Goal: Task Accomplishment & Management: Manage account settings

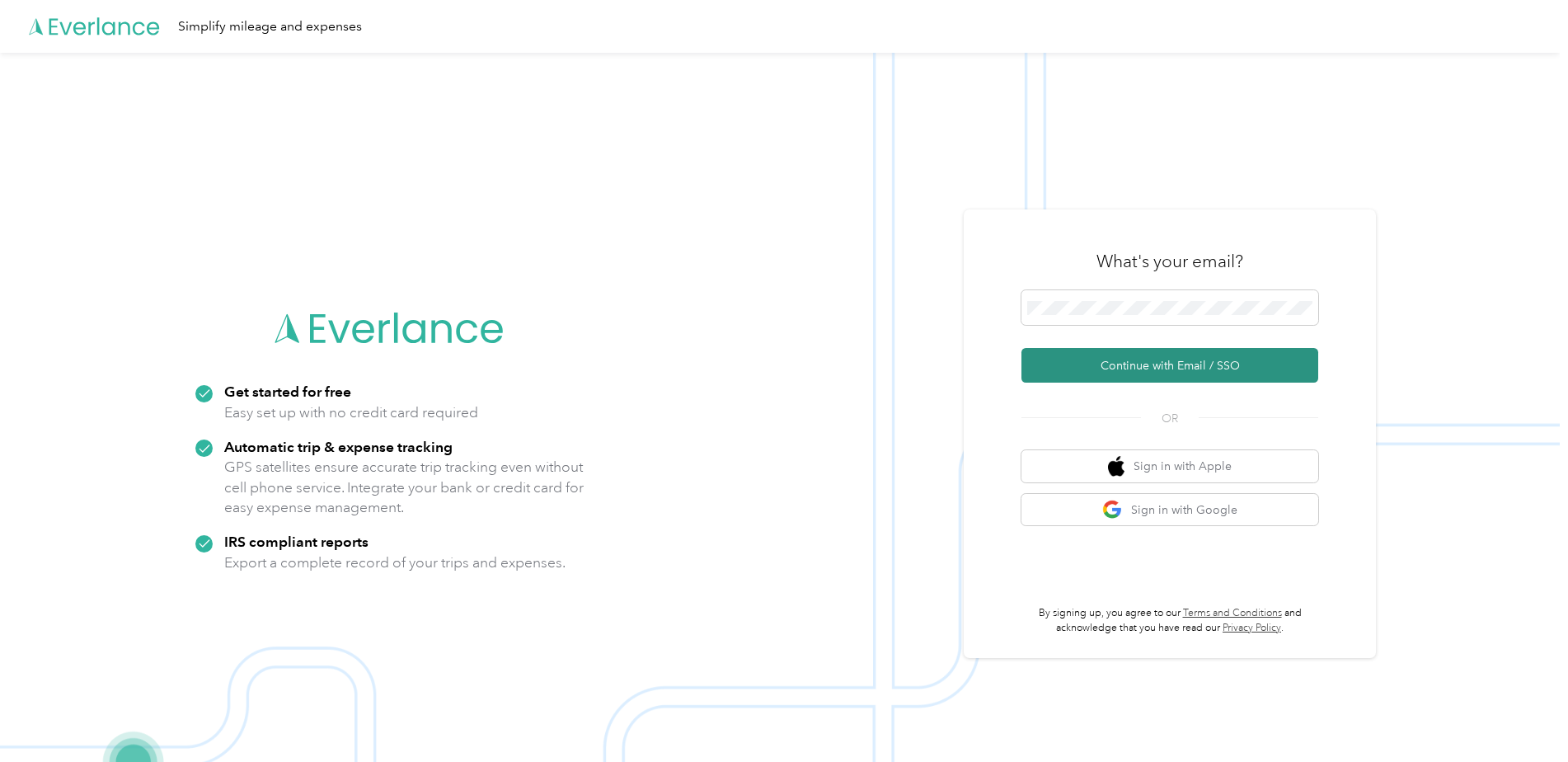
click at [1107, 373] on button "Continue with Email / SSO" at bounding box center [1169, 365] width 297 height 35
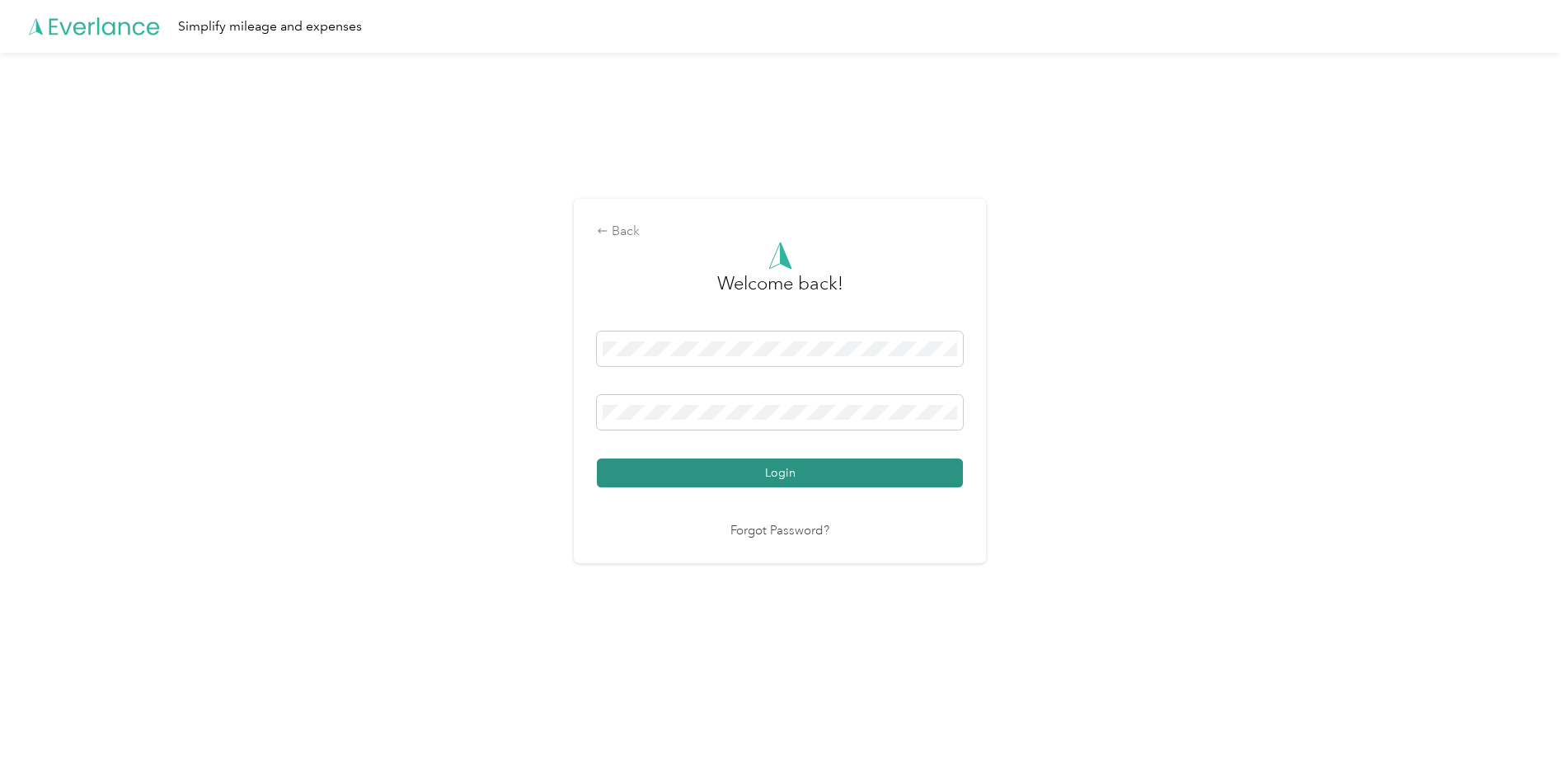
click at [876, 475] on button "Login" at bounding box center [780, 472] width 366 height 29
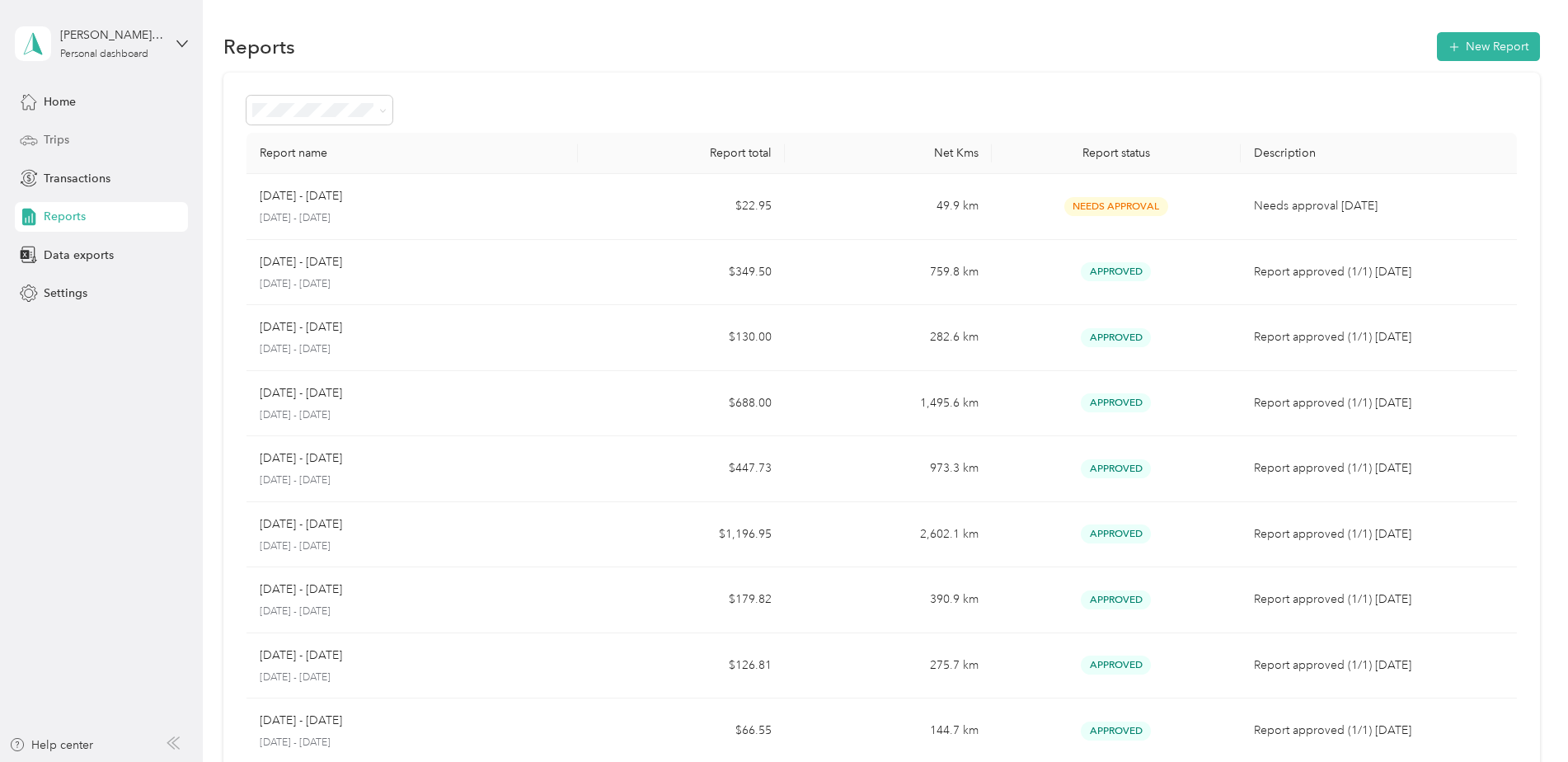
click at [47, 144] on span "Trips" at bounding box center [56, 140] width 25 height 18
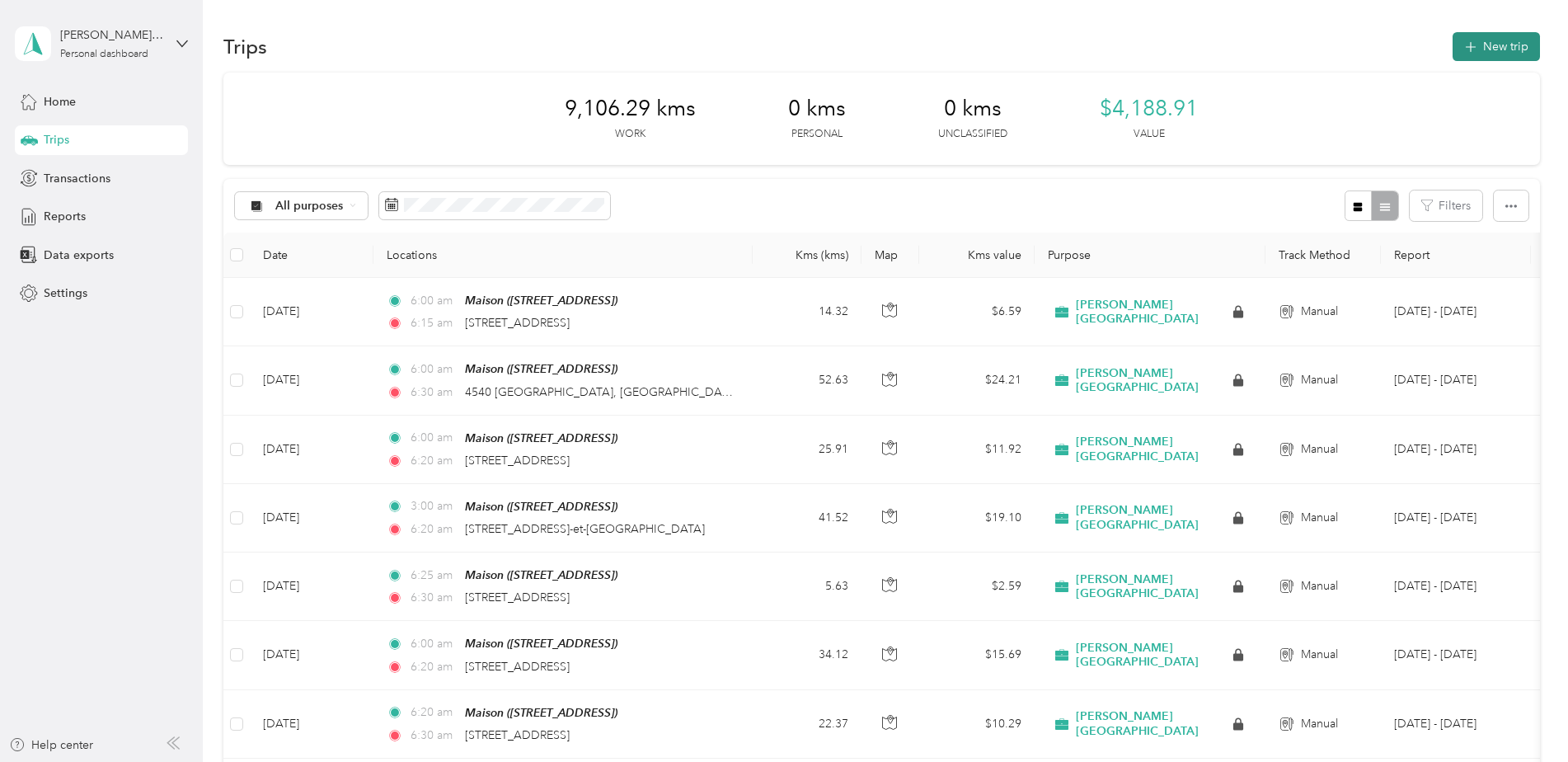
click at [1485, 49] on button "New trip" at bounding box center [1496, 46] width 88 height 29
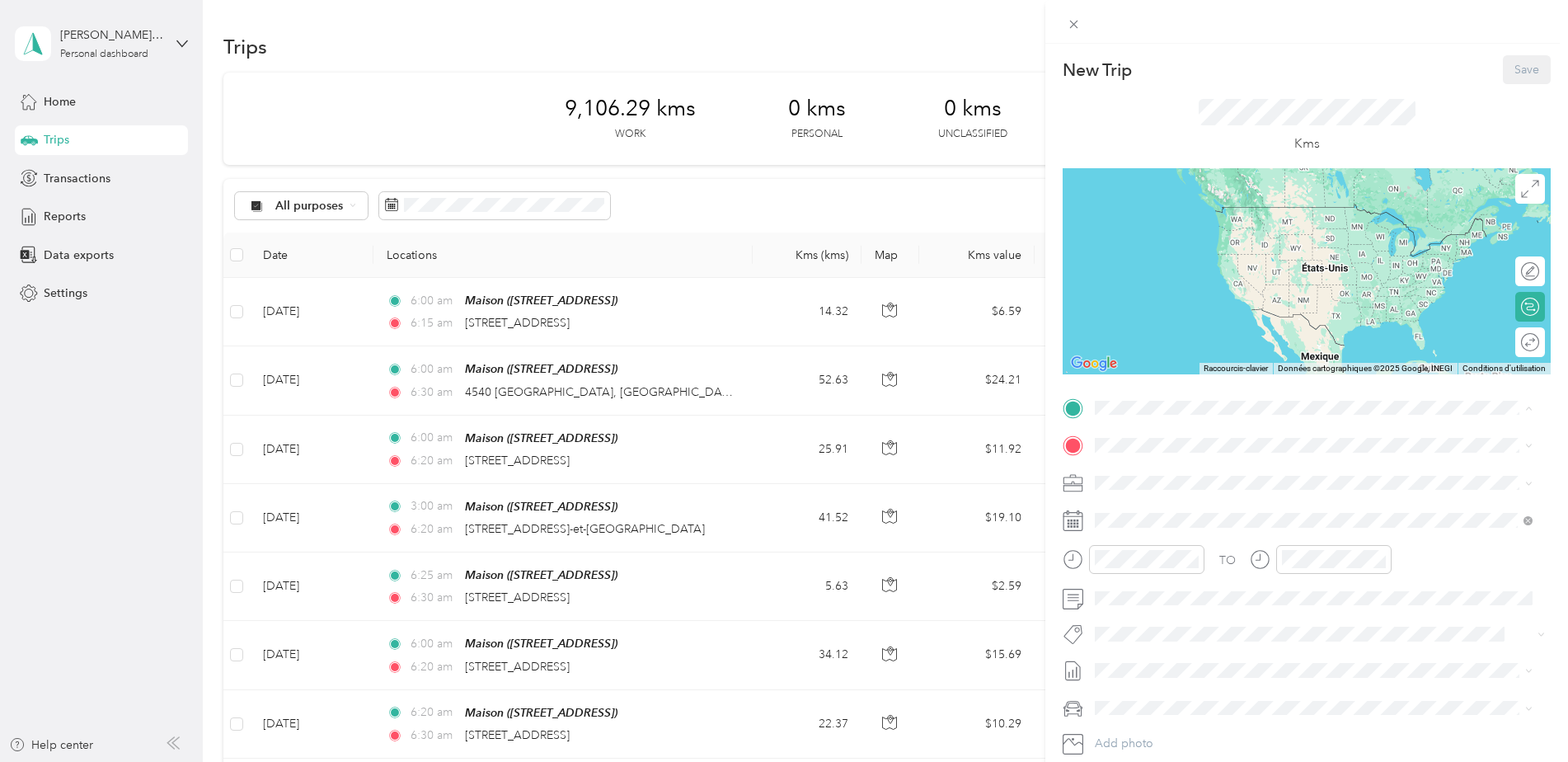
click at [1190, 475] on div "Maison [STREET_ADDRESS]" at bounding box center [1179, 483] width 105 height 35
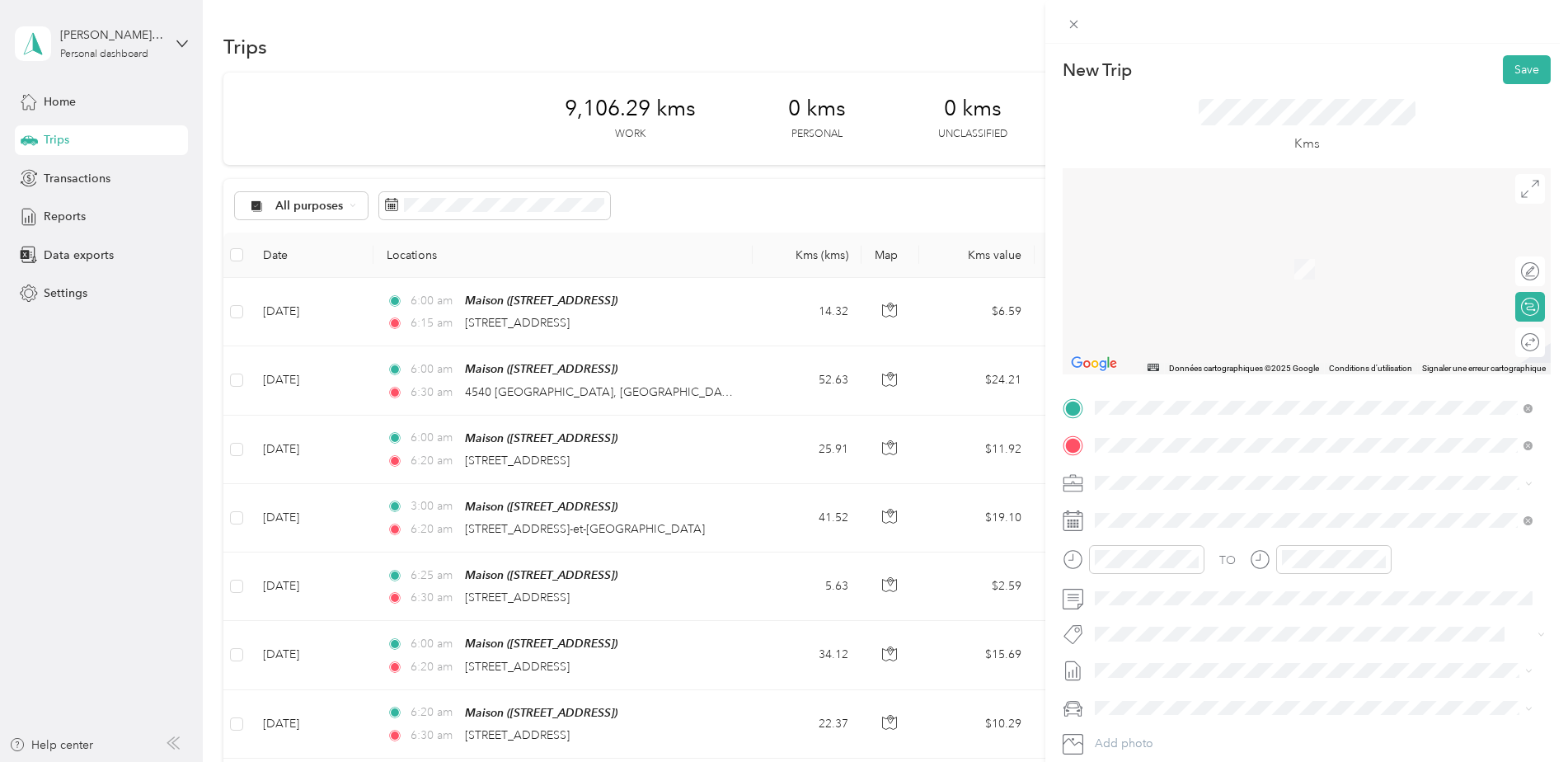
click at [1298, 512] on span "[STREET_ADDRESS][PERSON_NAME]" at bounding box center [1225, 504] width 196 height 15
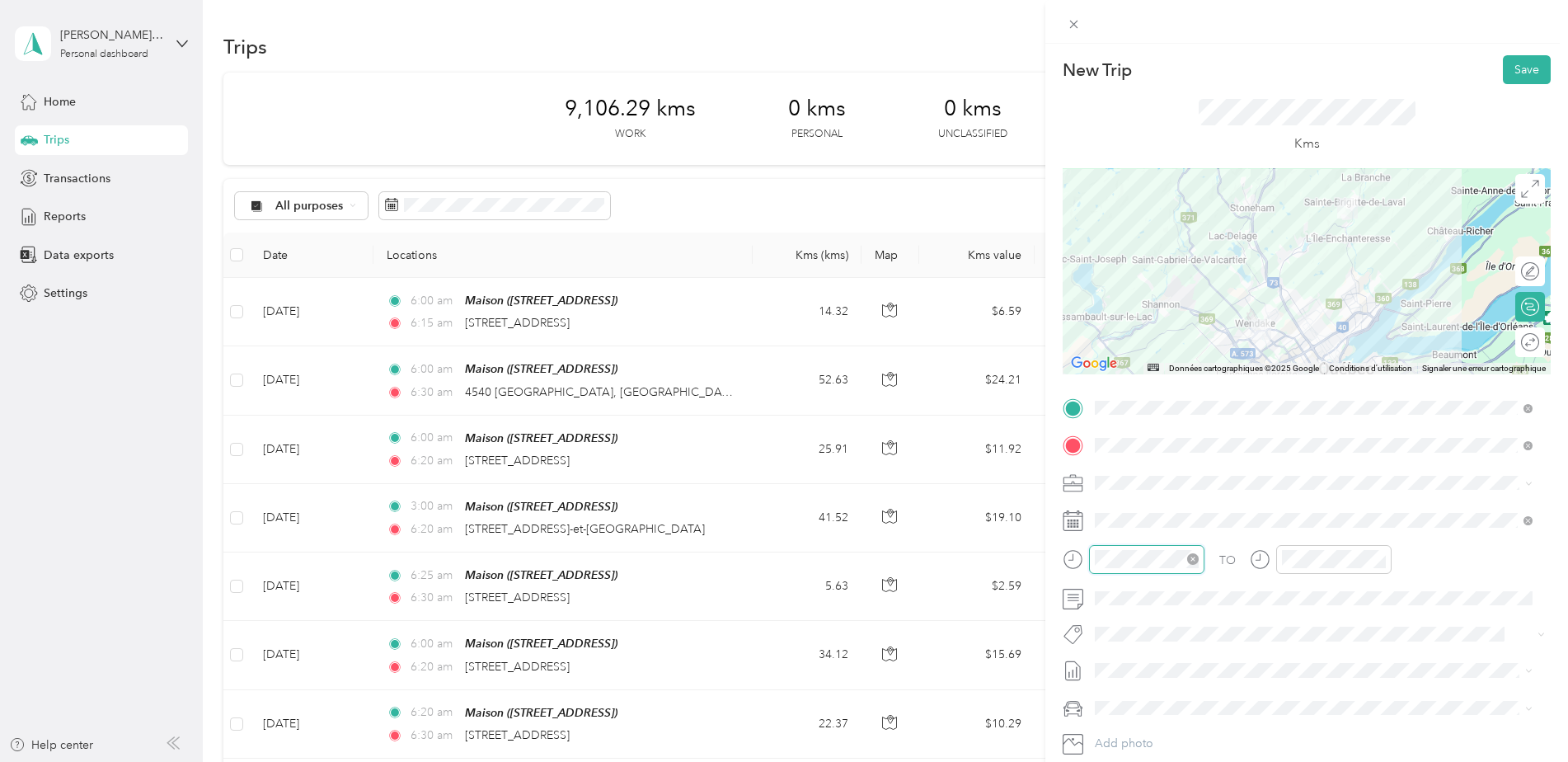
scroll to position [1207, 0]
click at [1108, 431] on div "05" at bounding box center [1112, 431] width 39 height 23
click at [1158, 400] on div "55" at bounding box center [1159, 401] width 39 height 23
click at [1206, 338] on div "AM" at bounding box center [1204, 339] width 39 height 23
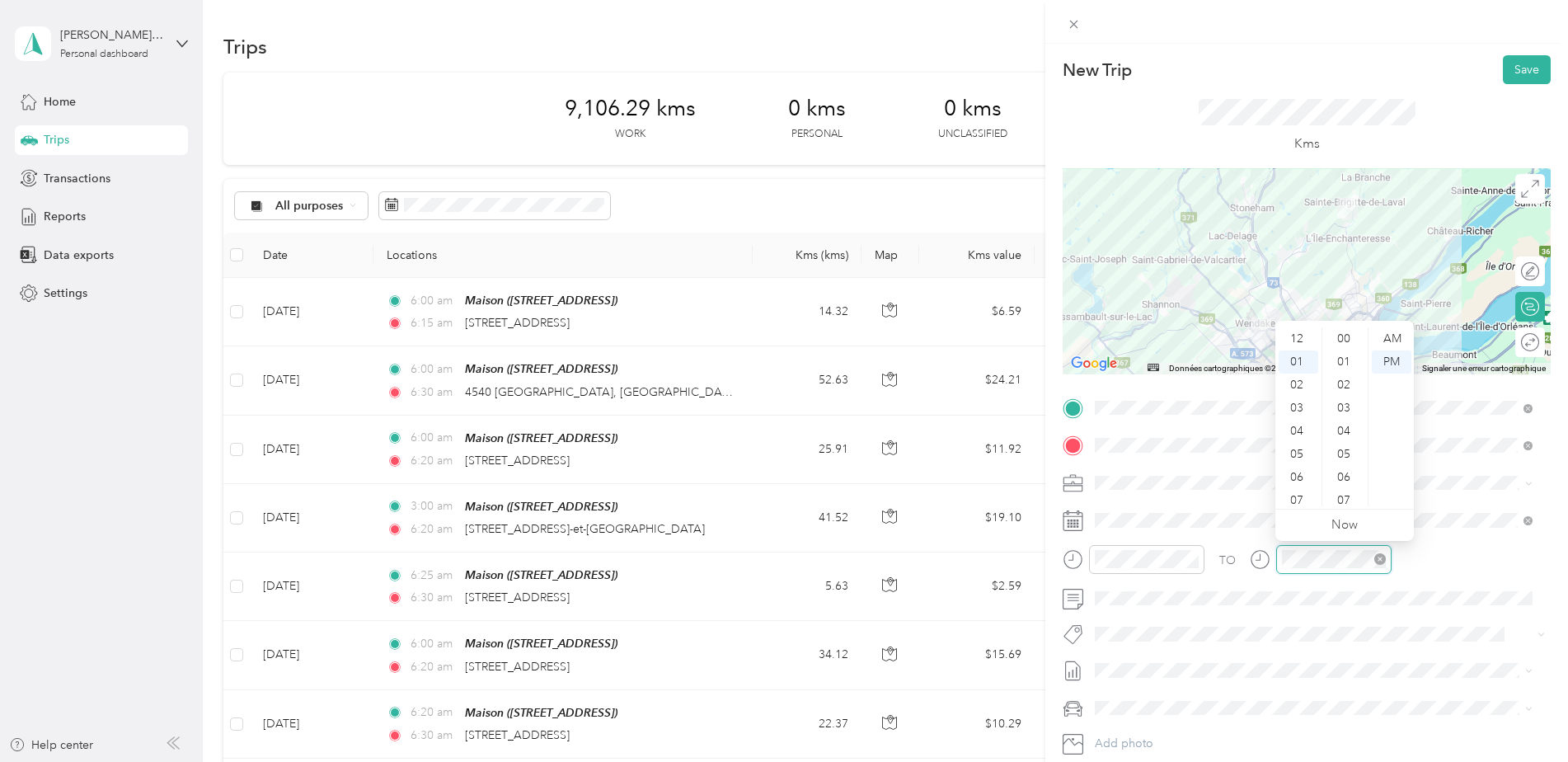
scroll to position [1207, 0]
click at [1299, 454] on div "06" at bounding box center [1298, 454] width 39 height 23
click at [1351, 375] on div "30" at bounding box center [1345, 376] width 39 height 23
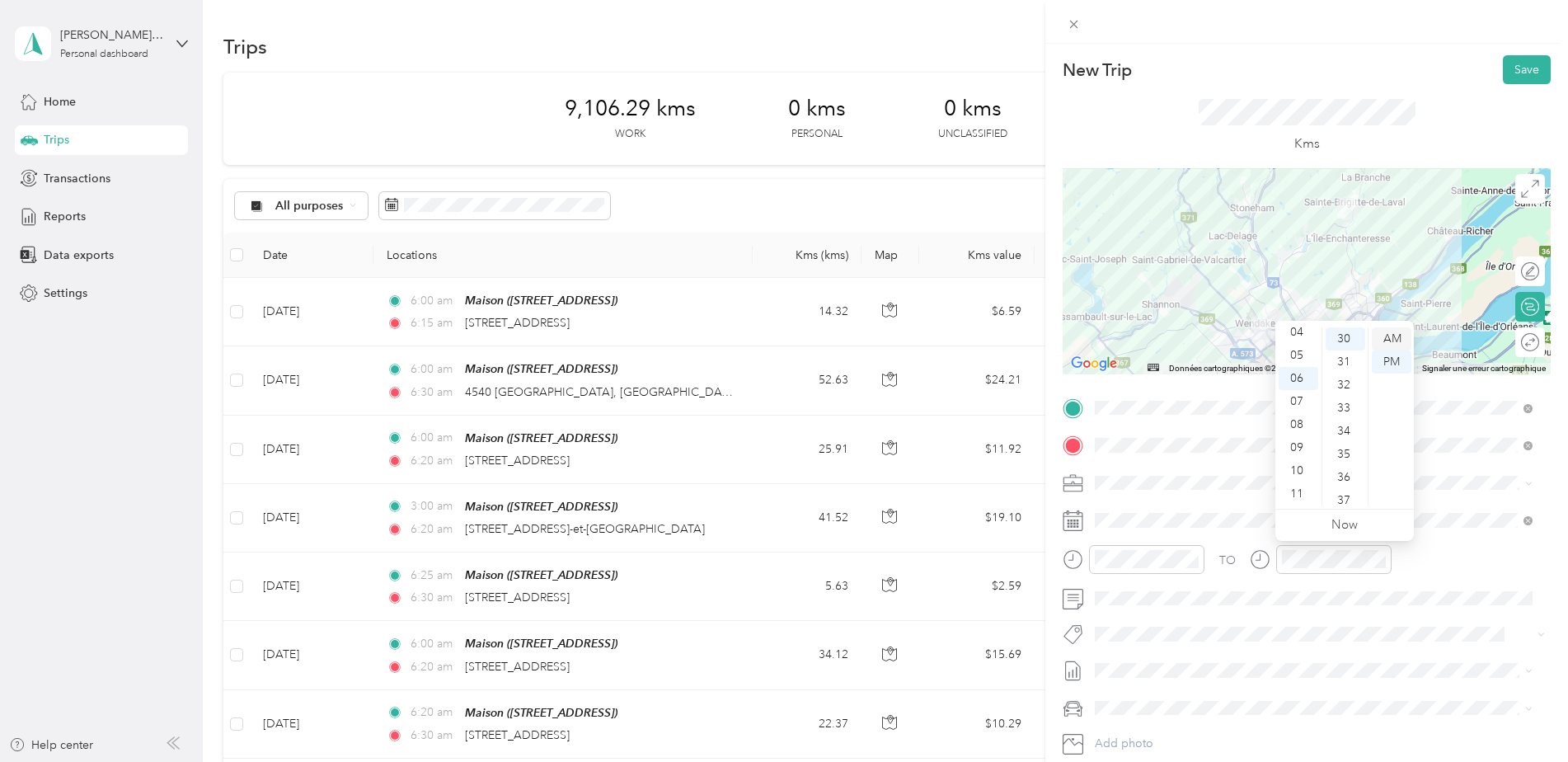
click at [1385, 343] on div "AM" at bounding box center [1391, 339] width 39 height 23
click at [1176, 657] on button "[PERSON_NAME] Core" at bounding box center [1164, 659] width 128 height 21
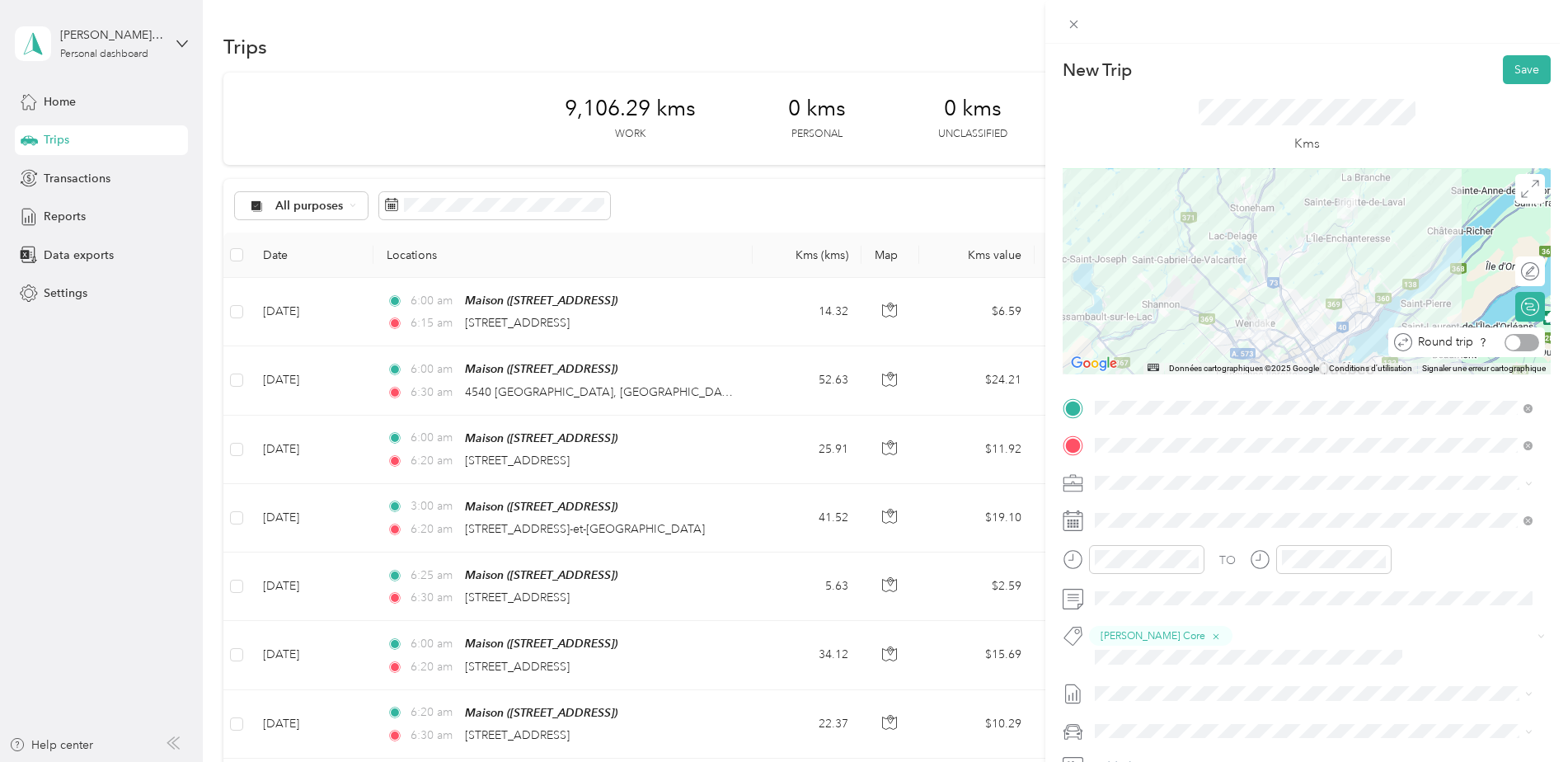
click at [1508, 348] on div at bounding box center [1522, 342] width 35 height 18
click at [1503, 67] on button "Save" at bounding box center [1527, 69] width 48 height 29
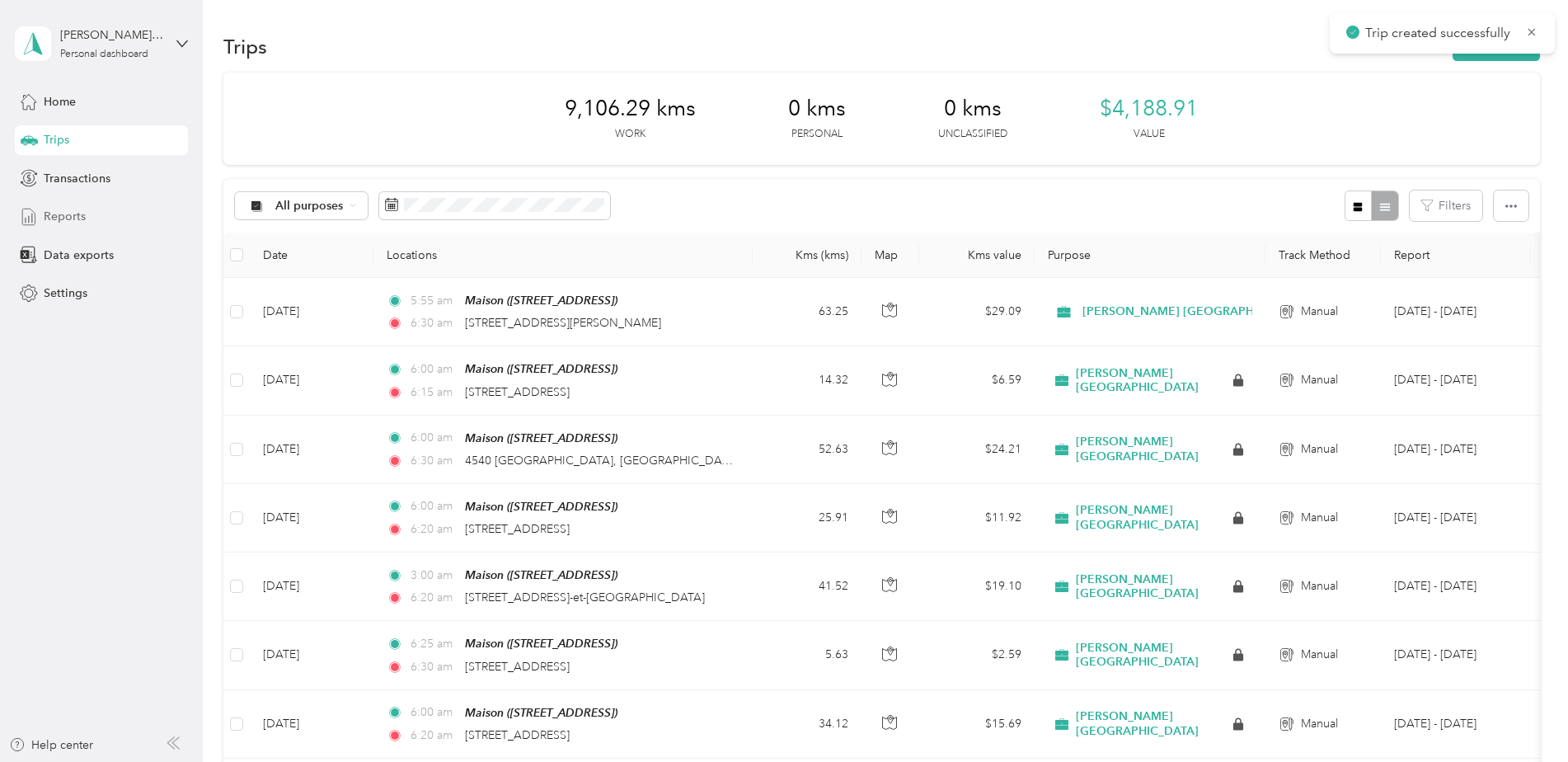
click at [71, 222] on span "Reports" at bounding box center [65, 216] width 42 height 18
